Goal: Task Accomplishment & Management: Manage account settings

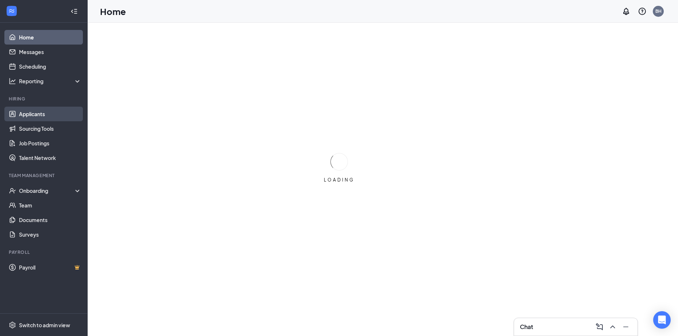
click at [34, 118] on link "Applicants" at bounding box center [50, 114] width 62 height 15
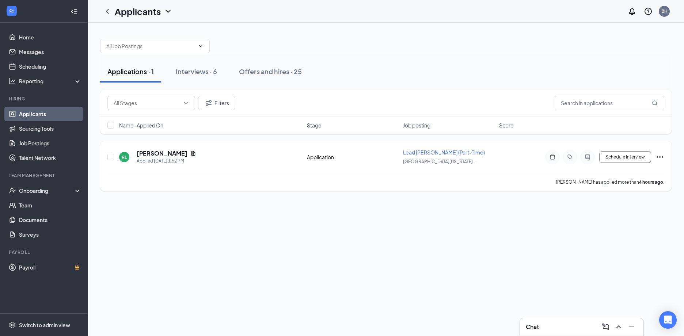
click at [661, 157] on icon "Ellipses" at bounding box center [659, 157] width 9 height 9
click at [634, 128] on li "Reject" at bounding box center [627, 122] width 75 height 16
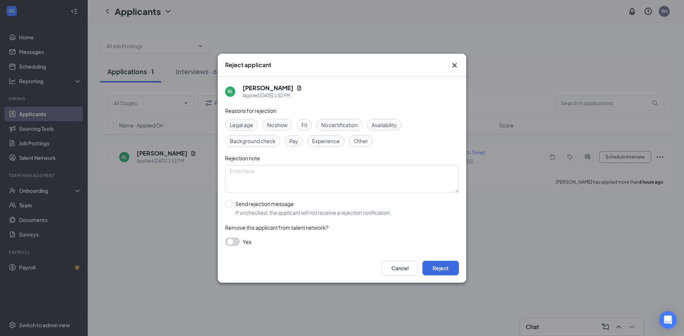
click at [371, 139] on div "Other" at bounding box center [361, 141] width 24 height 12
click at [361, 179] on textarea at bounding box center [342, 179] width 234 height 28
click at [314, 179] on textarea at bounding box center [342, 179] width 234 height 28
type textarea "DNR'd when working with us through a temporary labor agency"
click at [261, 201] on input "Send rejection message If unchecked, the applicant will not receive a rejection…" at bounding box center [308, 208] width 166 height 16
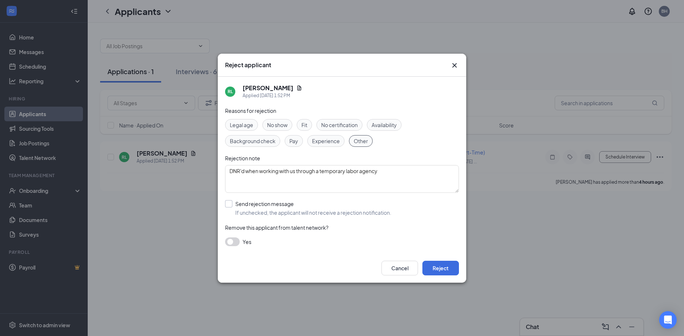
checkbox input "true"
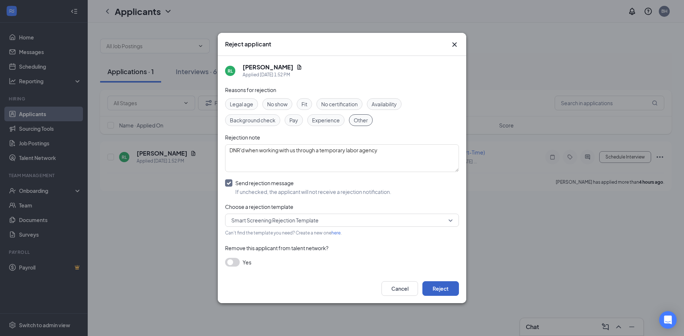
click at [440, 289] on button "Reject" at bounding box center [440, 288] width 37 height 15
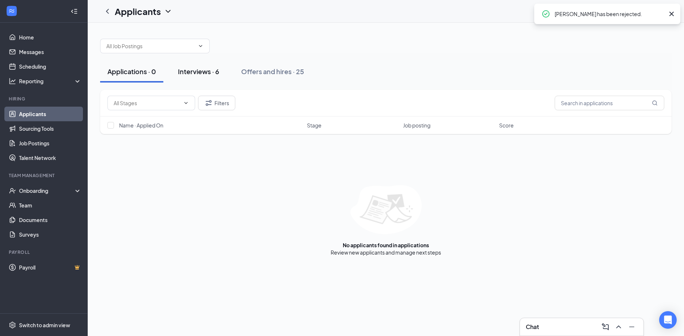
click at [206, 73] on div "Interviews · 6" at bounding box center [198, 71] width 41 height 9
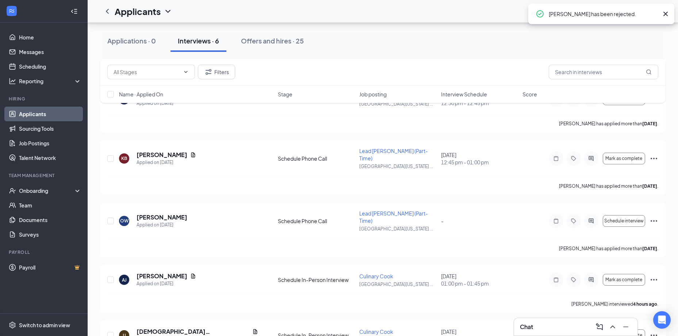
scroll to position [140, 0]
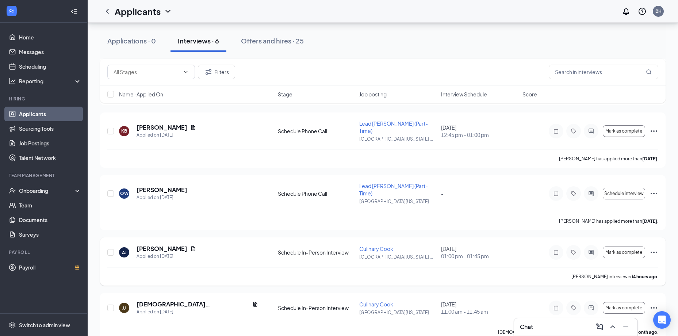
click at [653, 248] on icon "Ellipses" at bounding box center [654, 252] width 9 height 9
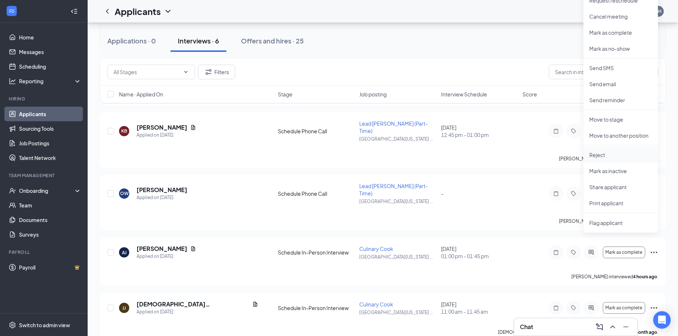
click at [595, 158] on p "Reject" at bounding box center [621, 154] width 63 height 7
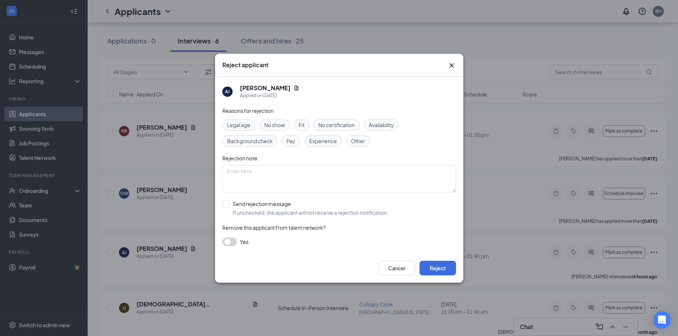
click at [265, 123] on span "No show" at bounding box center [274, 125] width 20 height 8
click at [430, 271] on button "Reject" at bounding box center [438, 268] width 37 height 15
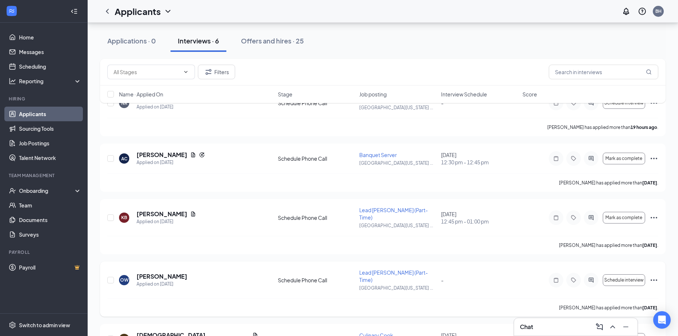
scroll to position [84, 0]
